Goal: Transaction & Acquisition: Download file/media

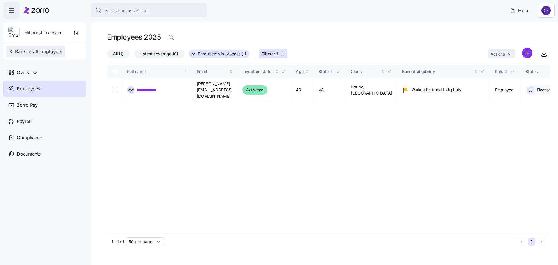
click at [37, 53] on span "Back to all employers" at bounding box center [35, 51] width 54 height 7
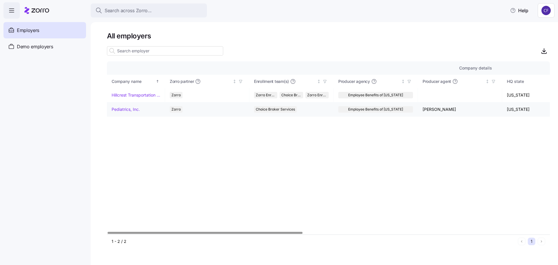
click at [133, 110] on link "Pediatrics, Inc." at bounding box center [126, 109] width 28 height 6
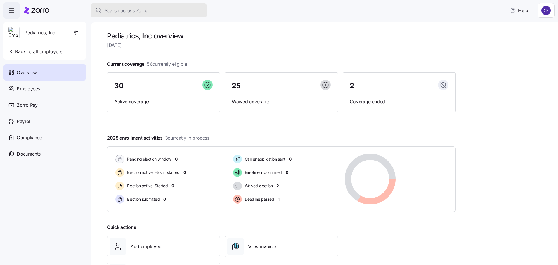
click at [117, 11] on span "Search across Zorro..." at bounding box center [128, 10] width 47 height 7
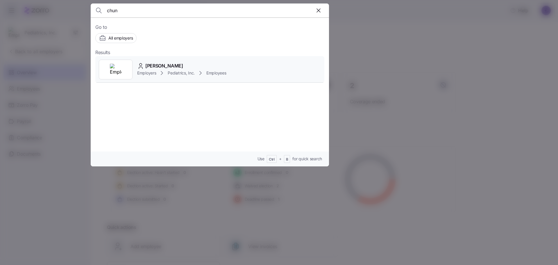
type input "chun"
click at [135, 68] on div "WALTER CHUN Employers Pediatrics, Inc. Employees" at bounding box center [209, 69] width 229 height 27
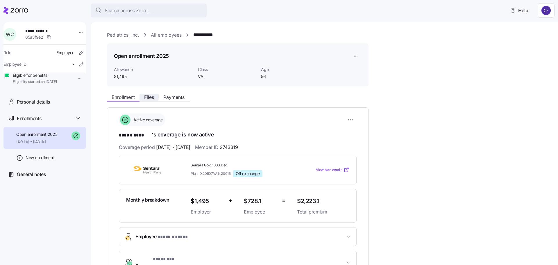
click at [149, 98] on span "Files" at bounding box center [149, 97] width 10 height 5
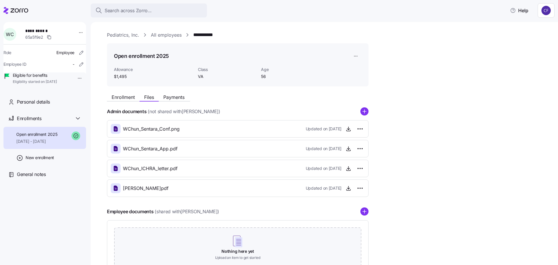
scroll to position [46, 0]
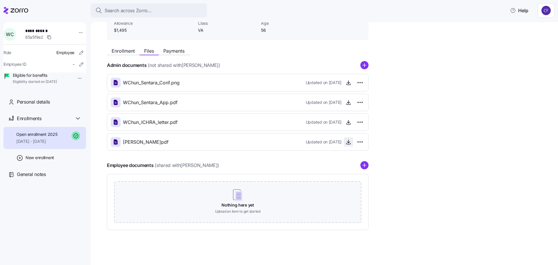
click at [347, 142] on icon "button" at bounding box center [349, 142] width 6 height 6
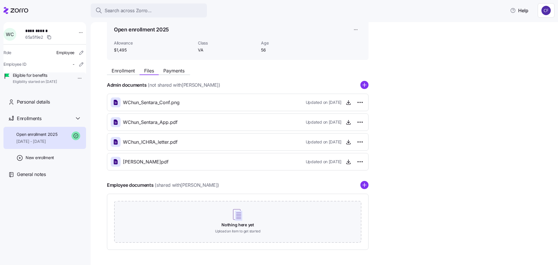
scroll to position [17, 0]
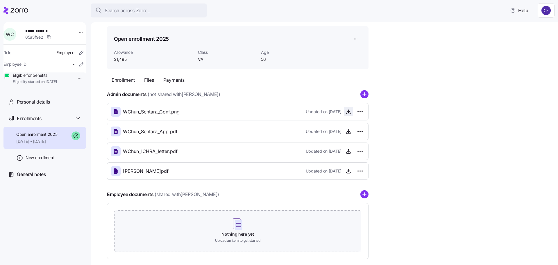
click at [348, 112] on icon "button" at bounding box center [349, 112] width 6 height 6
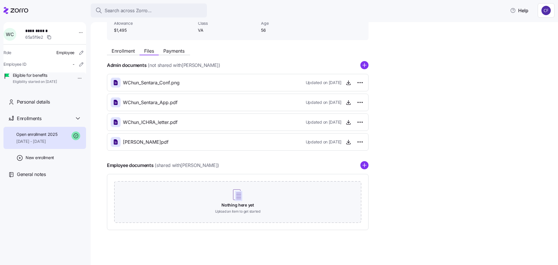
scroll to position [0, 0]
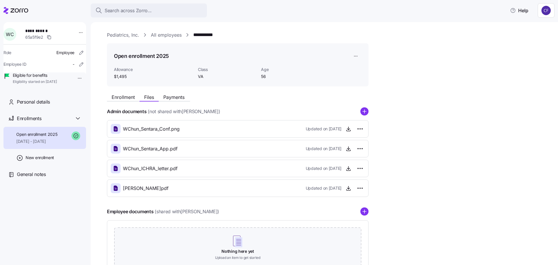
click at [136, 35] on link "Pediatrics, Inc." at bounding box center [123, 34] width 32 height 7
